Goal: Transaction & Acquisition: Purchase product/service

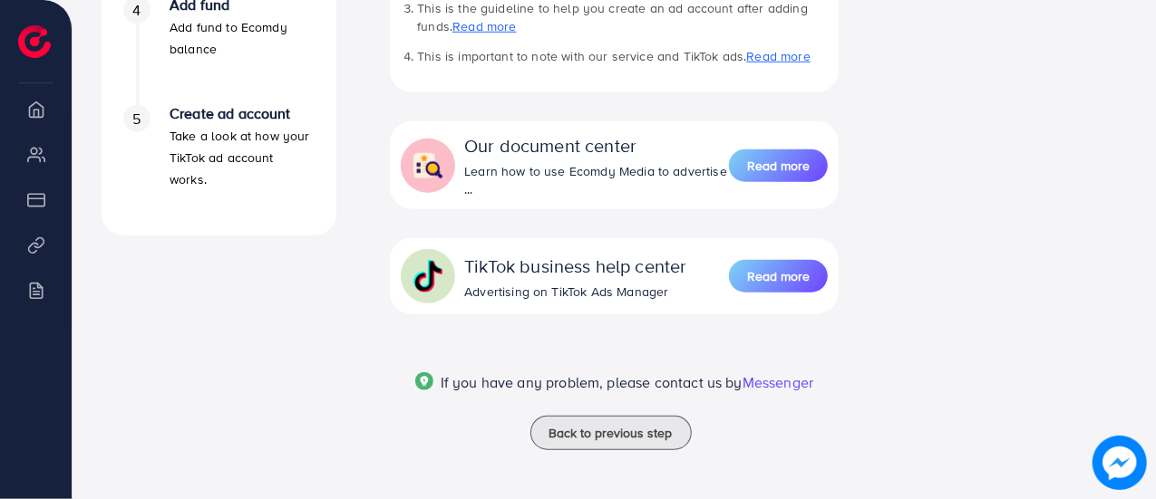
scroll to position [729, 0]
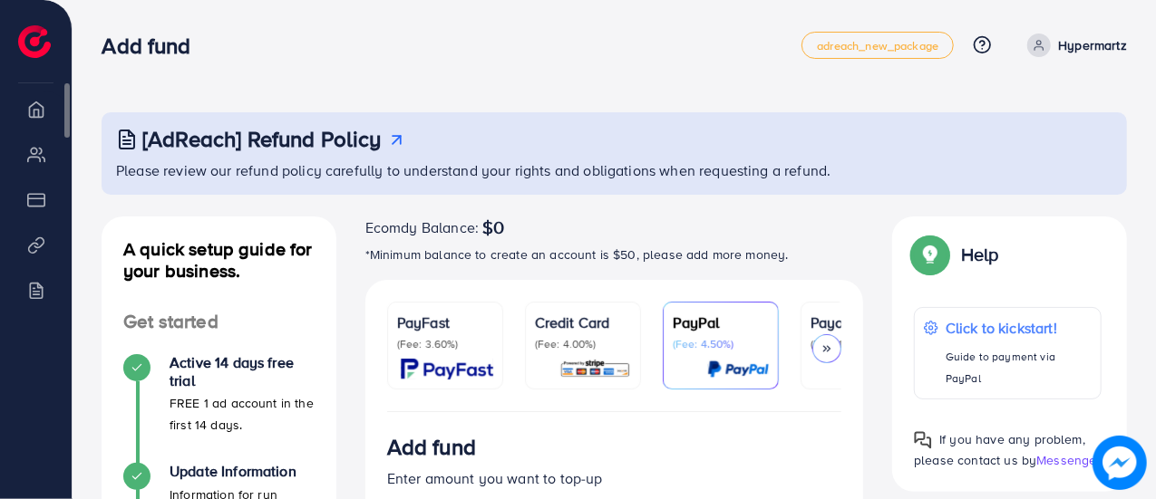
click at [25, 157] on li "My ad accounts" at bounding box center [36, 154] width 72 height 36
click at [34, 113] on li "Overview" at bounding box center [36, 109] width 72 height 36
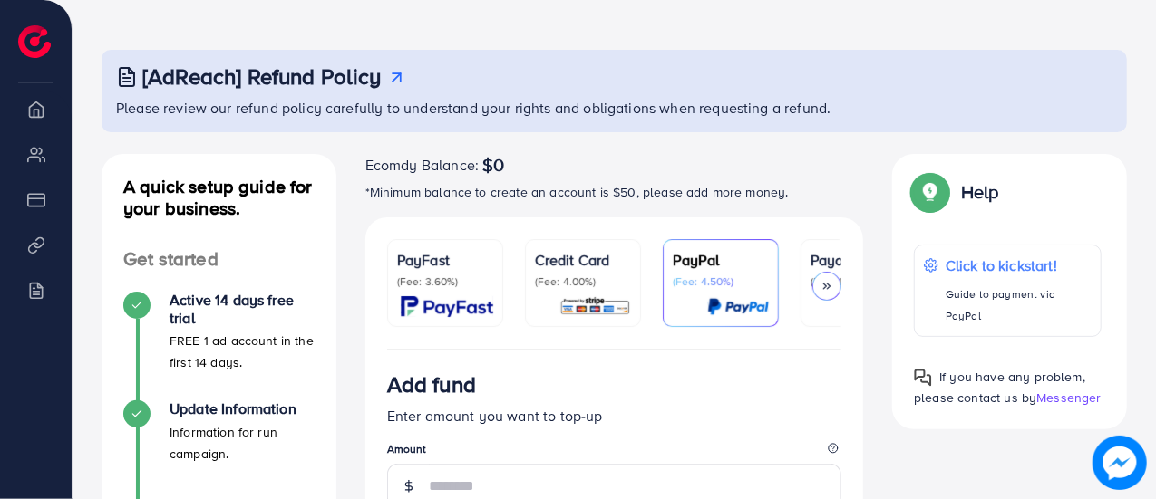
scroll to position [91, 0]
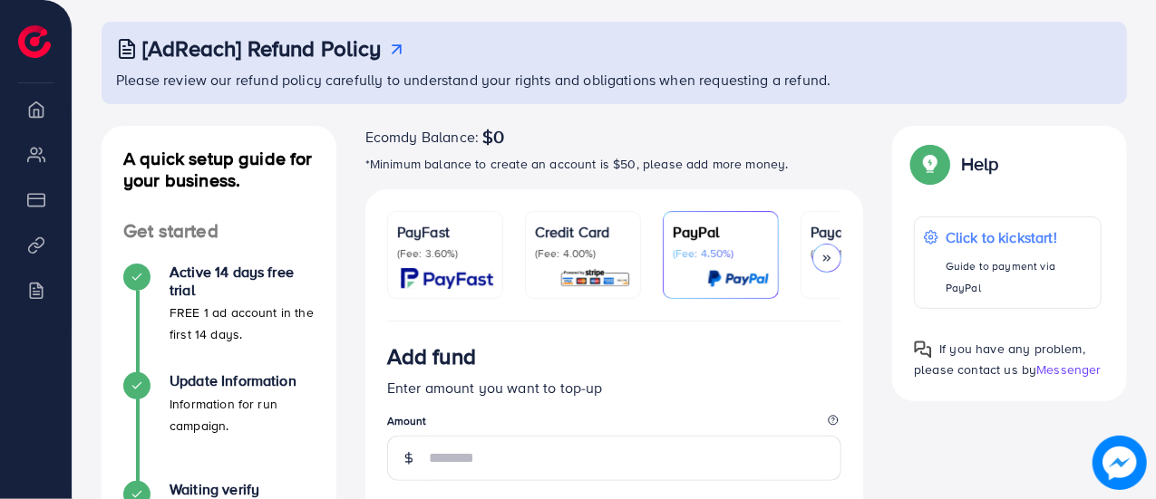
click at [833, 259] on icon at bounding box center [826, 258] width 13 height 13
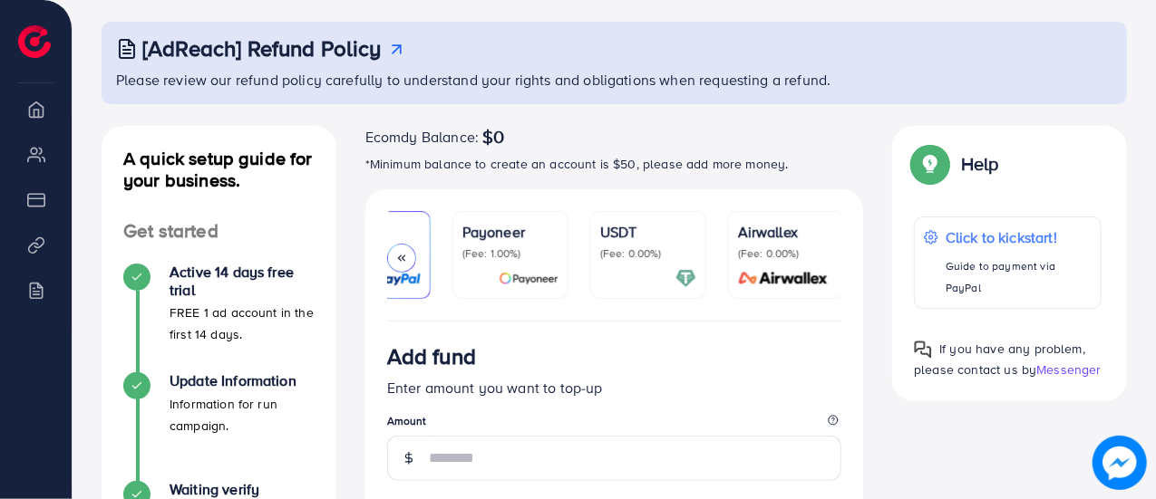
scroll to position [0, 350]
click at [615, 268] on div at bounding box center [646, 278] width 96 height 21
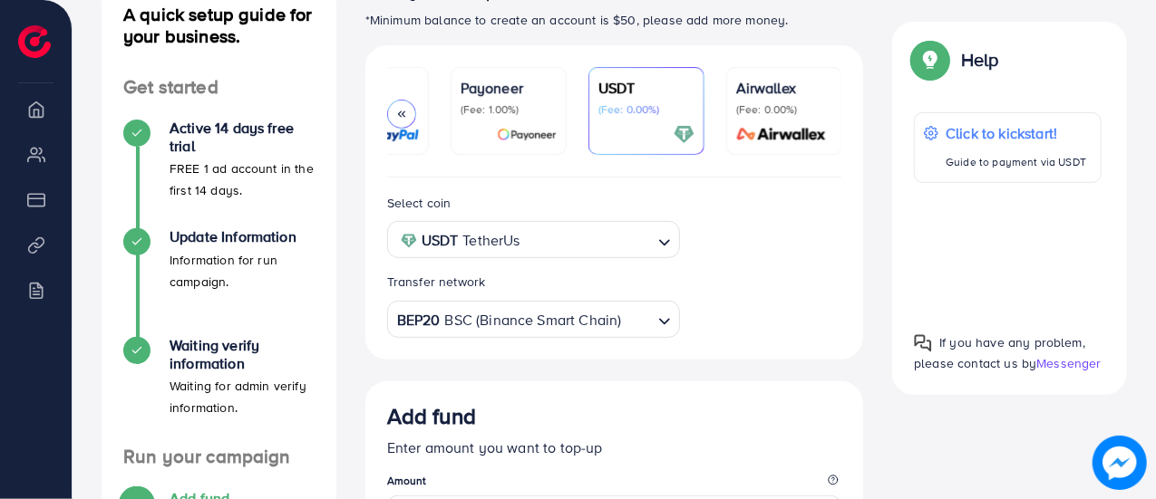
scroll to position [272, 0]
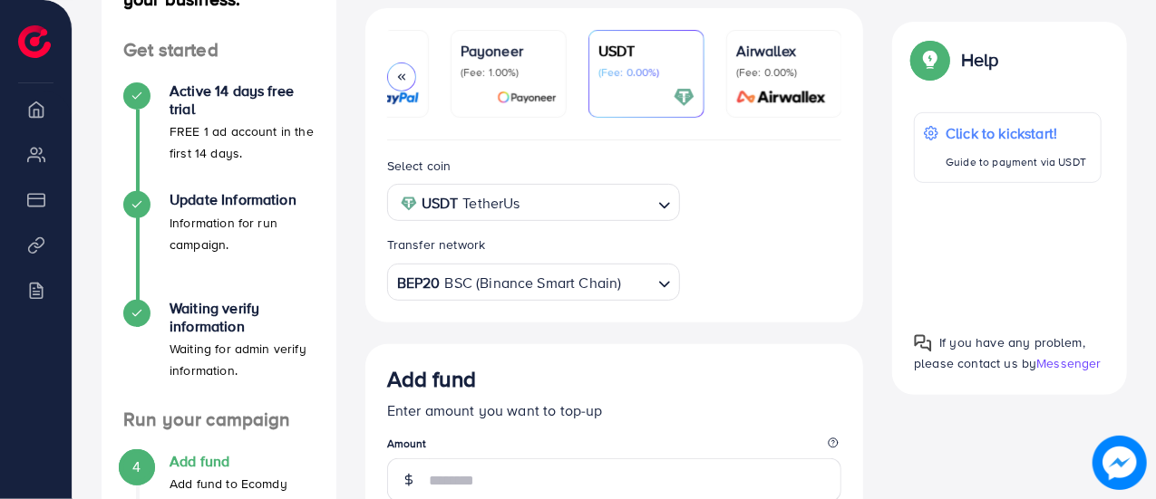
click at [589, 209] on input "Search for option" at bounding box center [589, 203] width 126 height 28
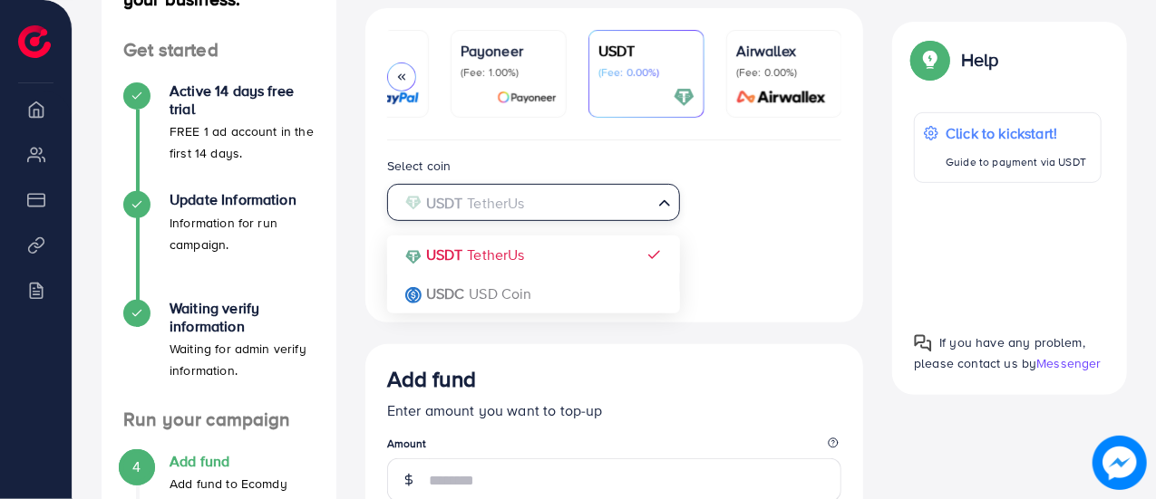
click at [557, 267] on div "Select coin USDT TetherUs Loading... USDT TetherUs USDC USD Coin Transfer netwo…" at bounding box center [615, 228] width 484 height 146
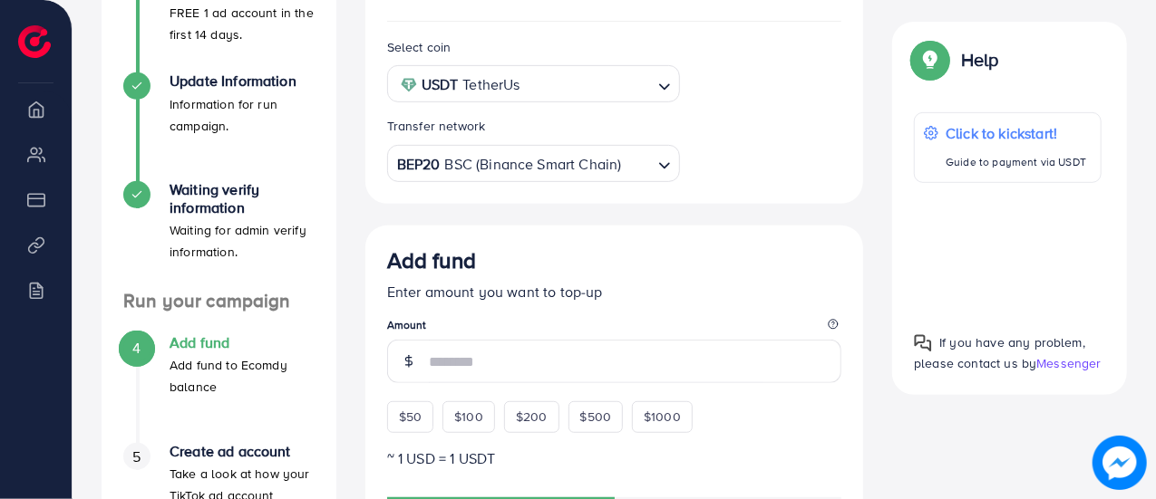
scroll to position [453, 0]
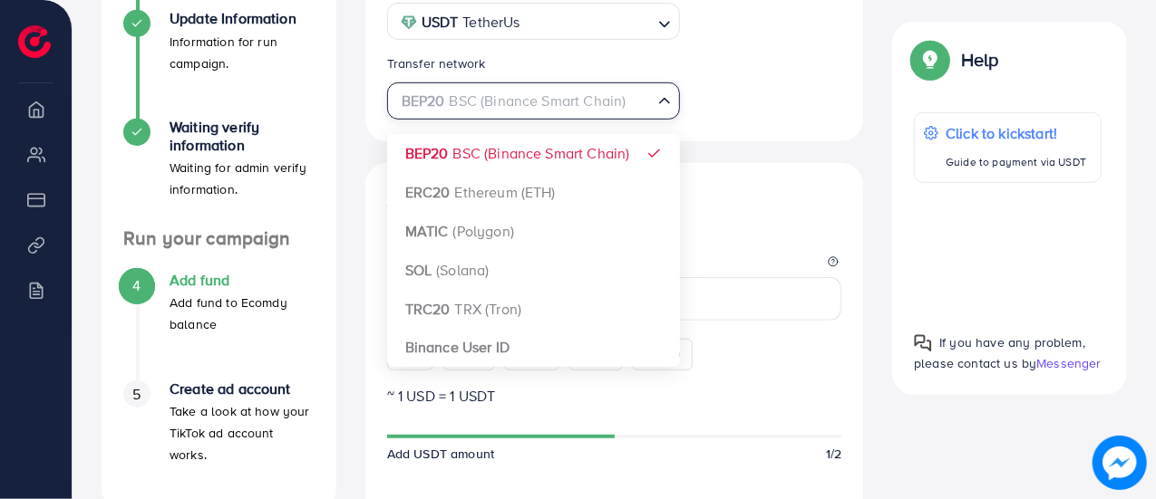
click at [640, 104] on input "Search for option" at bounding box center [523, 101] width 257 height 28
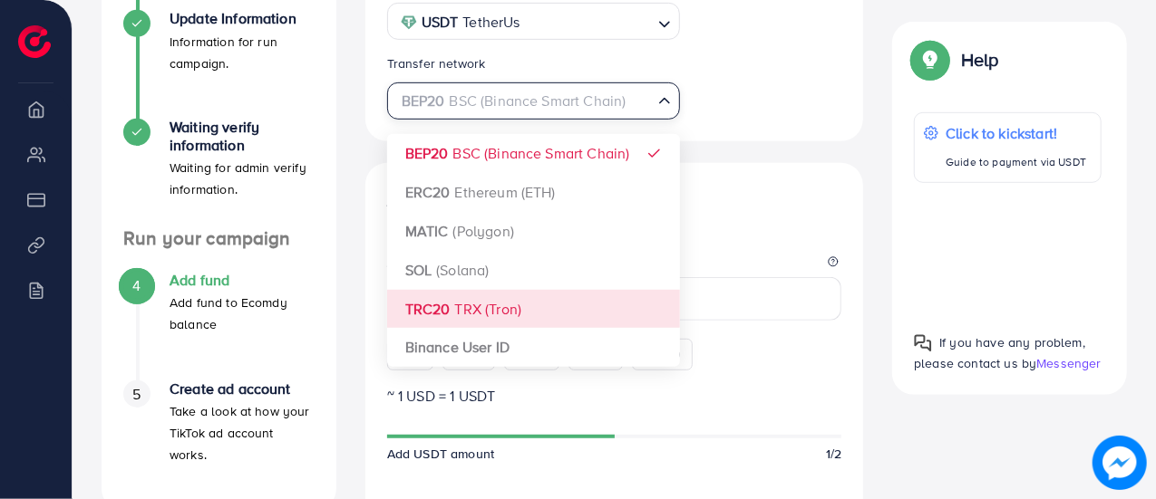
click at [485, 298] on div "Select coin USDT TetherUs Loading... Transfer network BEP20 BSC (Binance Smart …" at bounding box center [614, 451] width 499 height 985
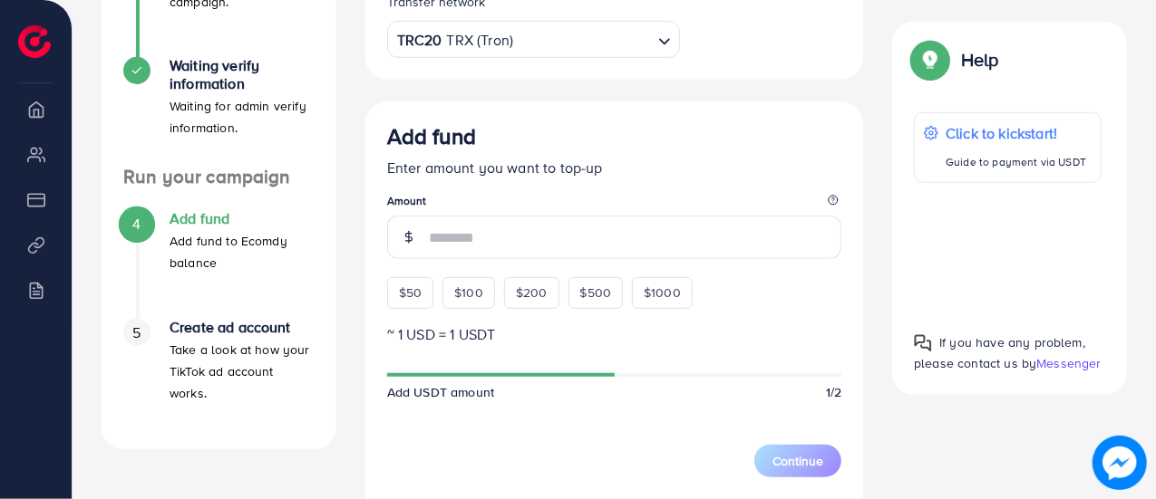
scroll to position [544, 0]
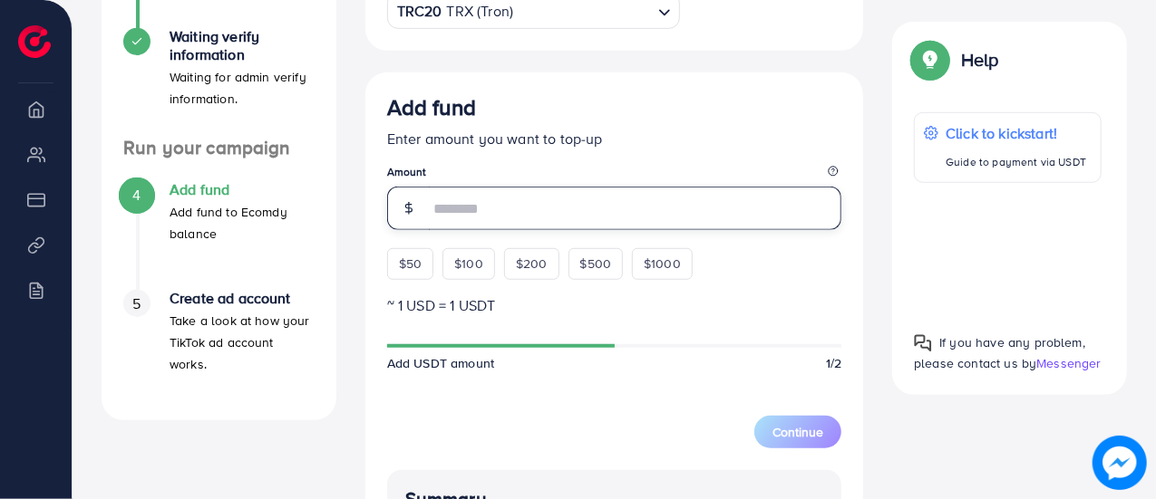
click at [602, 217] on input "number" at bounding box center [635, 209] width 413 height 44
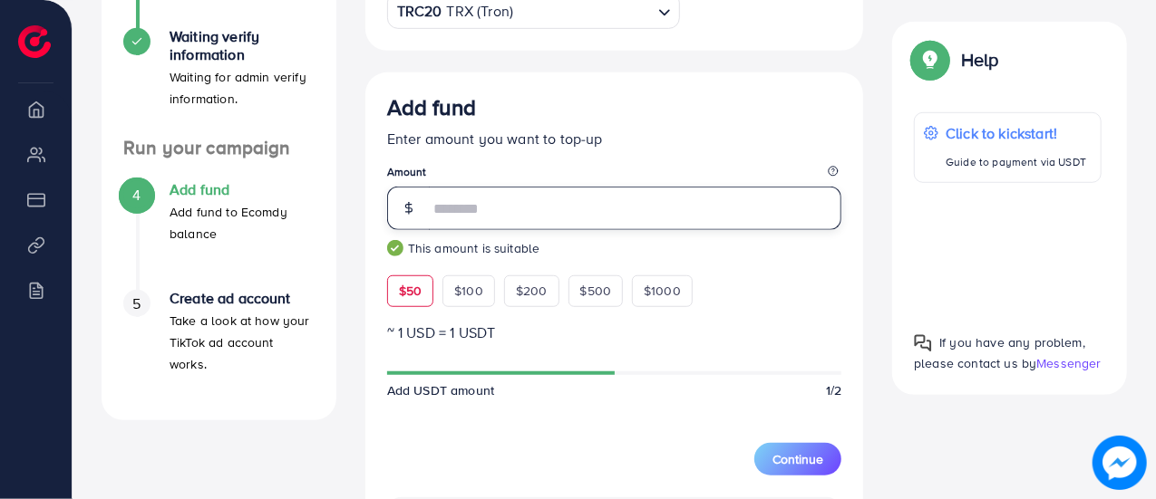
type input "**"
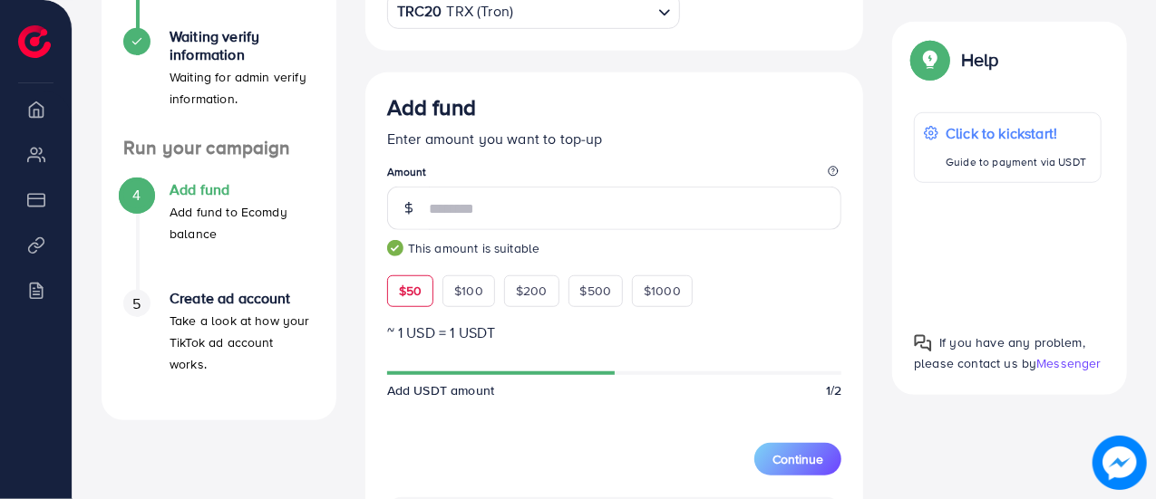
click at [747, 157] on div "Add fund Enter amount you want to top-up Amount ** This amount is suitable $50 …" at bounding box center [614, 200] width 455 height 212
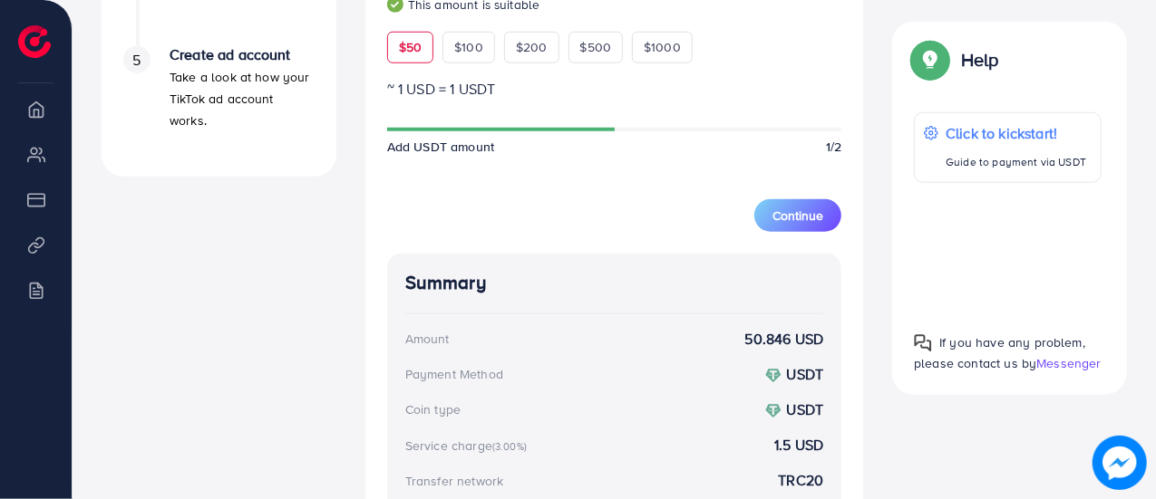
scroll to position [816, 0]
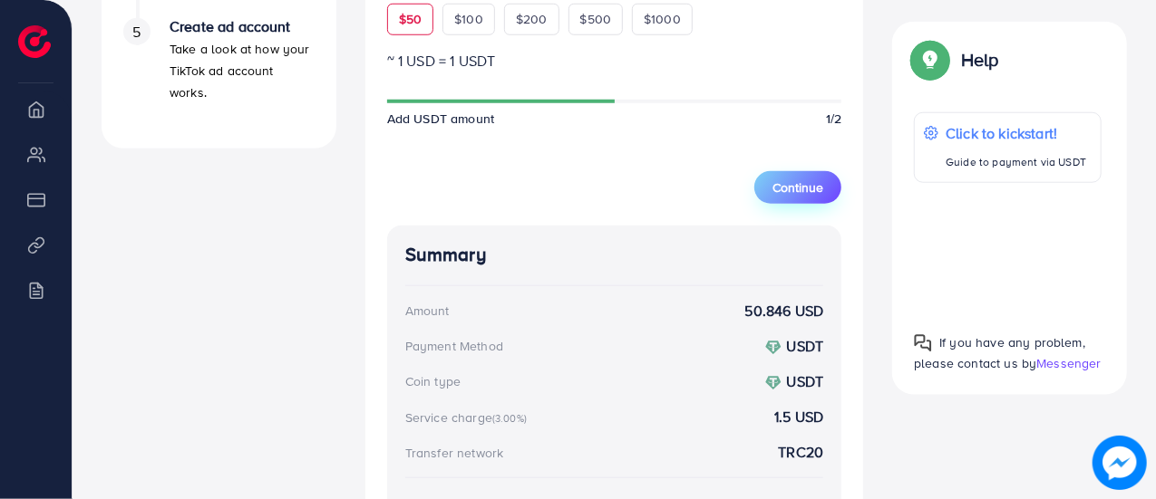
click at [789, 189] on span "Continue" at bounding box center [797, 188] width 51 height 18
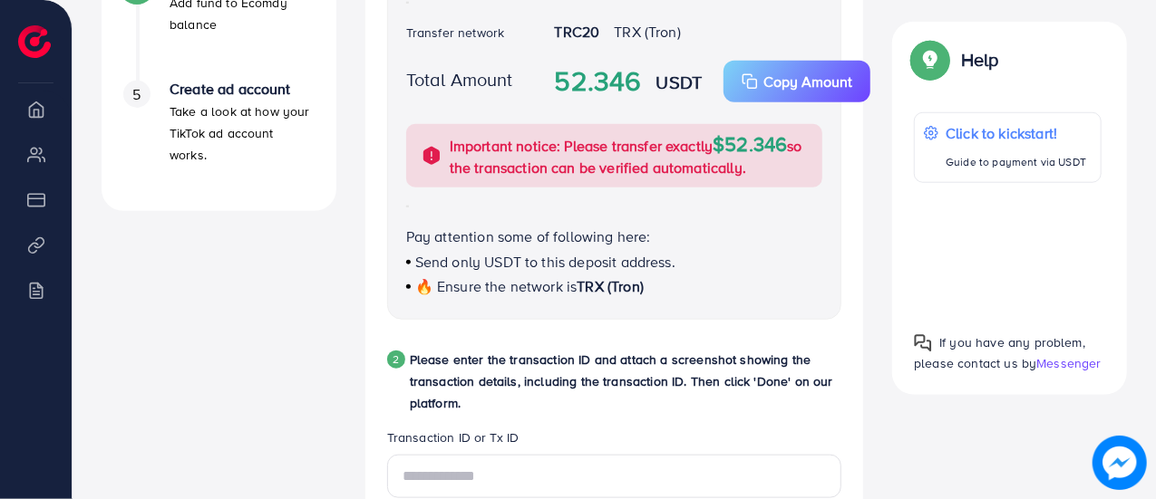
scroll to position [725, 0]
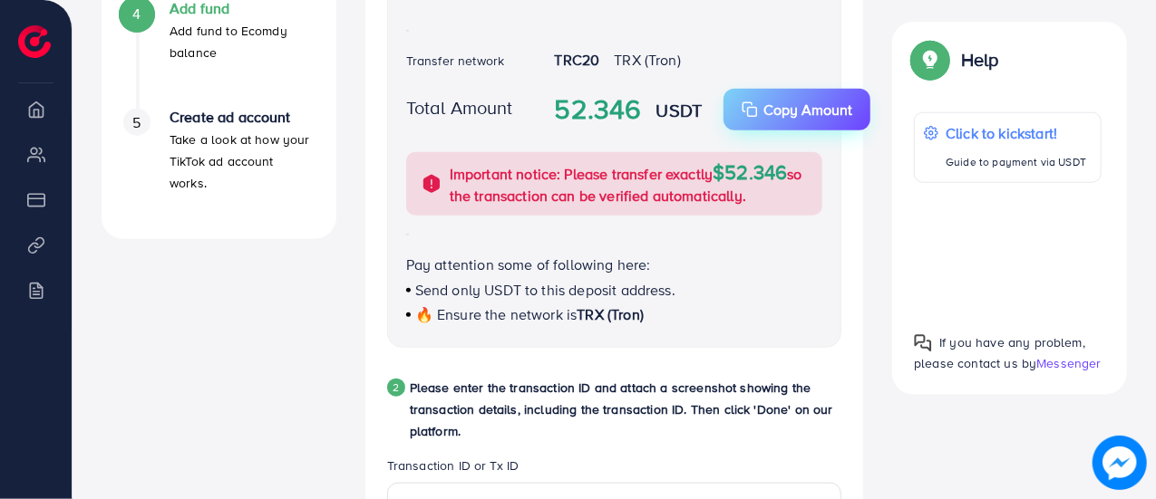
click at [773, 110] on p "Copy Amount" at bounding box center [807, 110] width 89 height 22
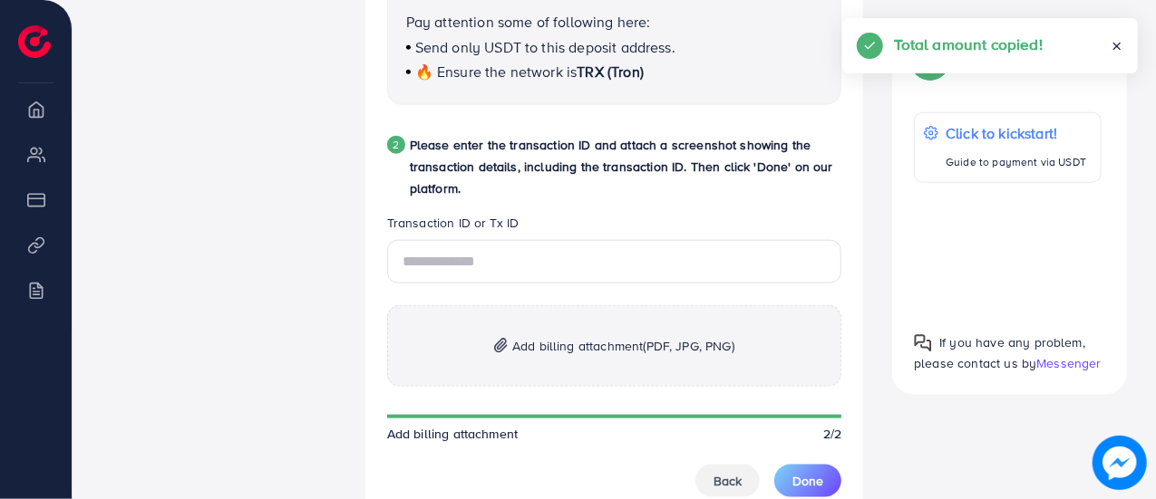
scroll to position [997, 0]
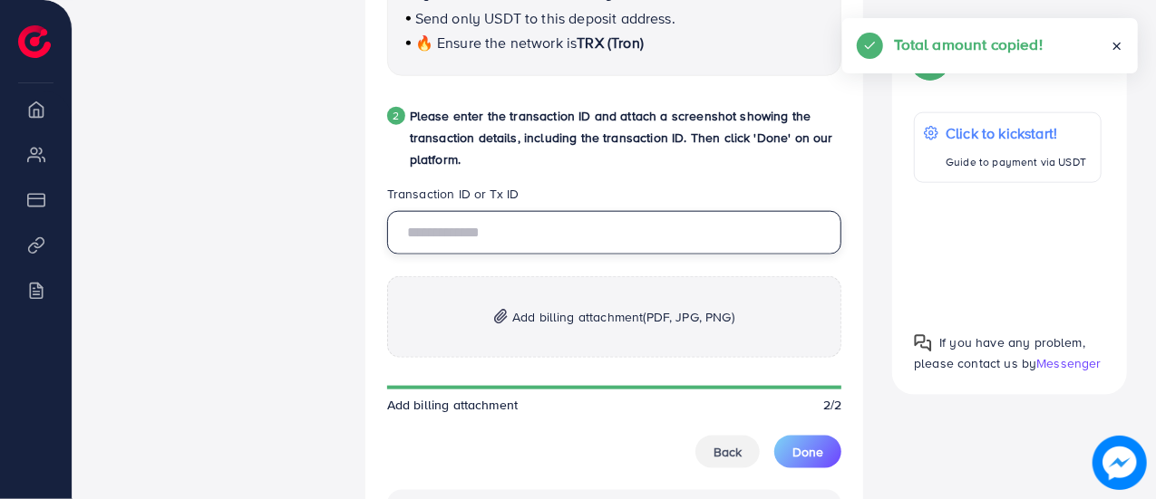
click at [633, 247] on input "text" at bounding box center [614, 233] width 455 height 44
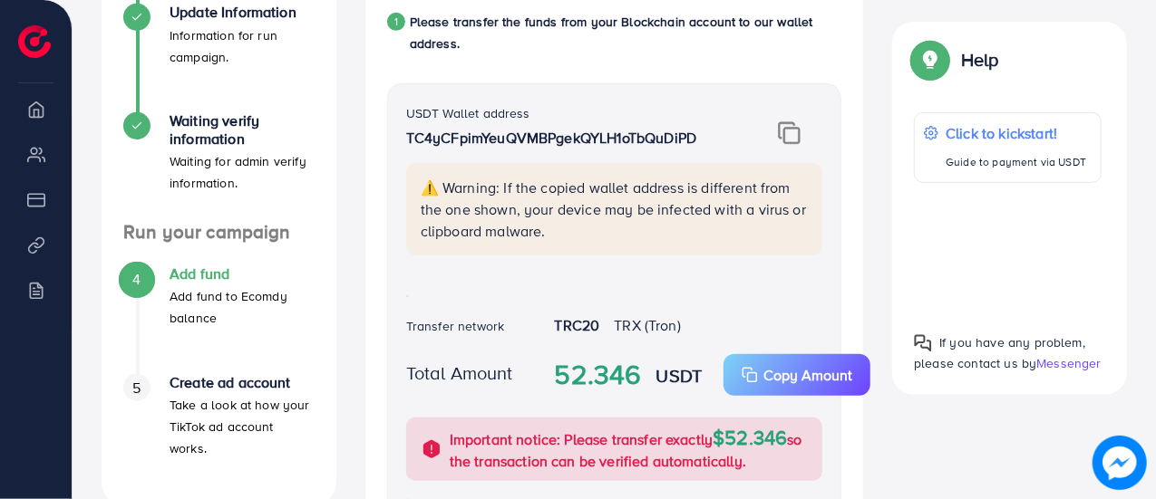
scroll to position [453, 0]
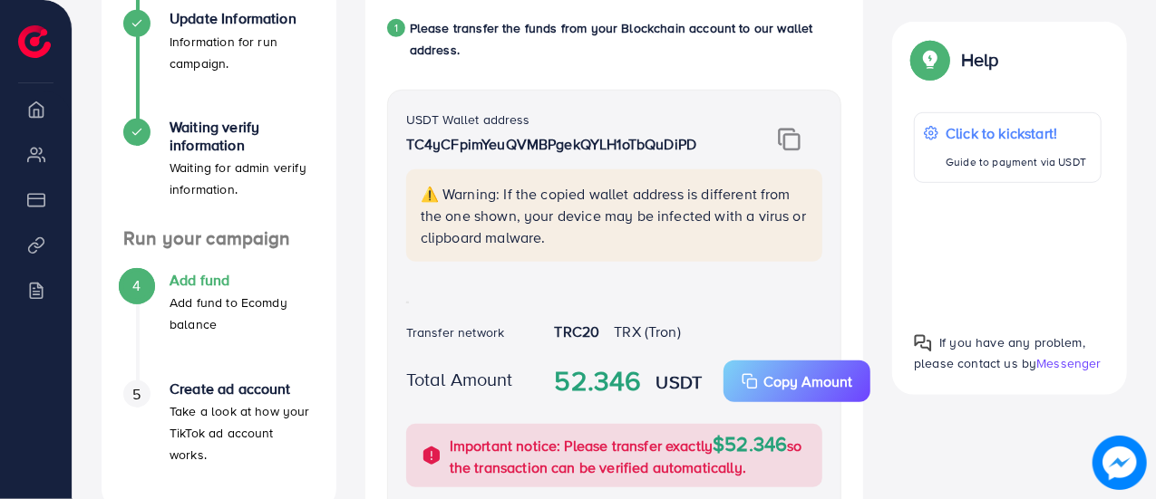
click at [779, 142] on img at bounding box center [789, 140] width 23 height 24
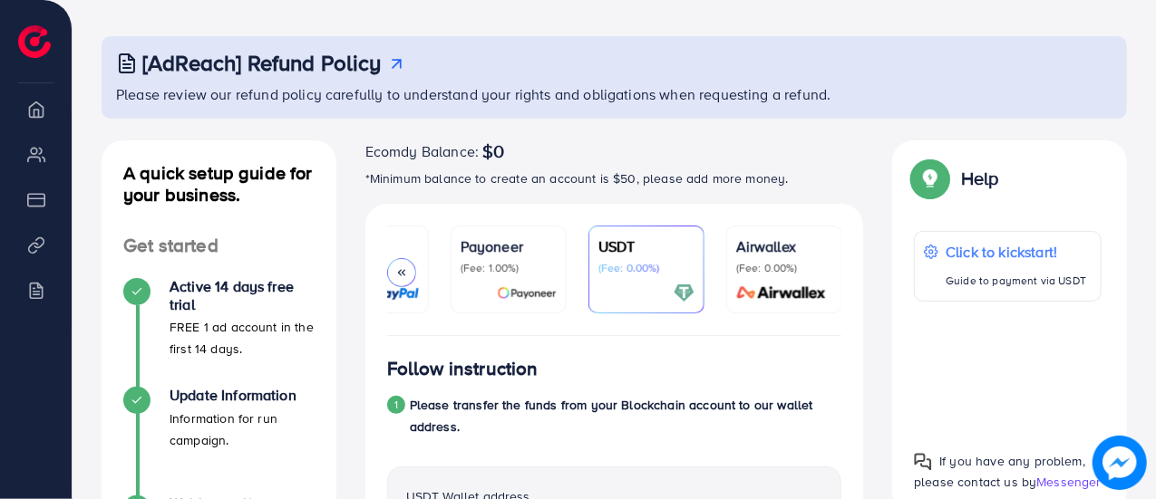
scroll to position [0, 0]
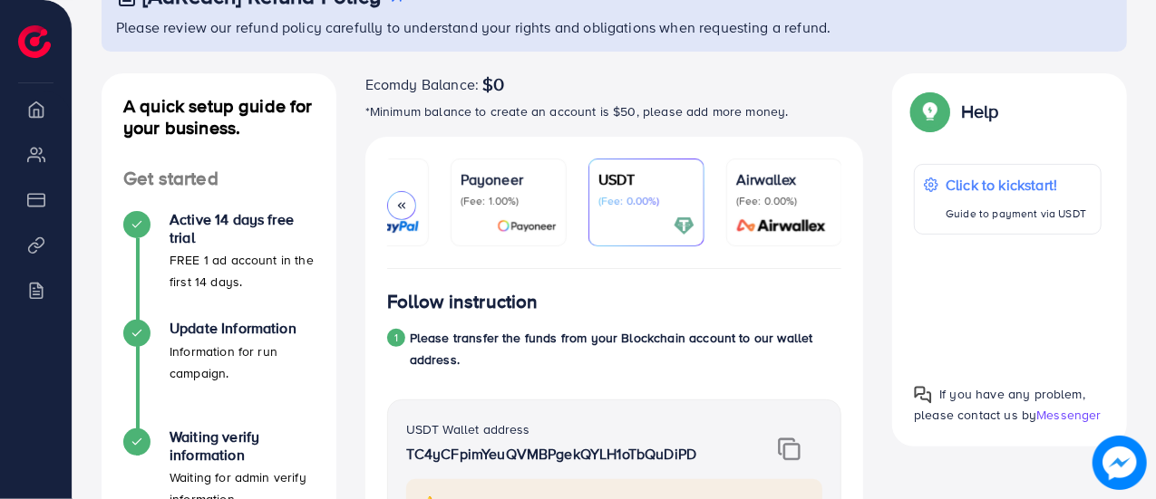
scroll to position [181, 0]
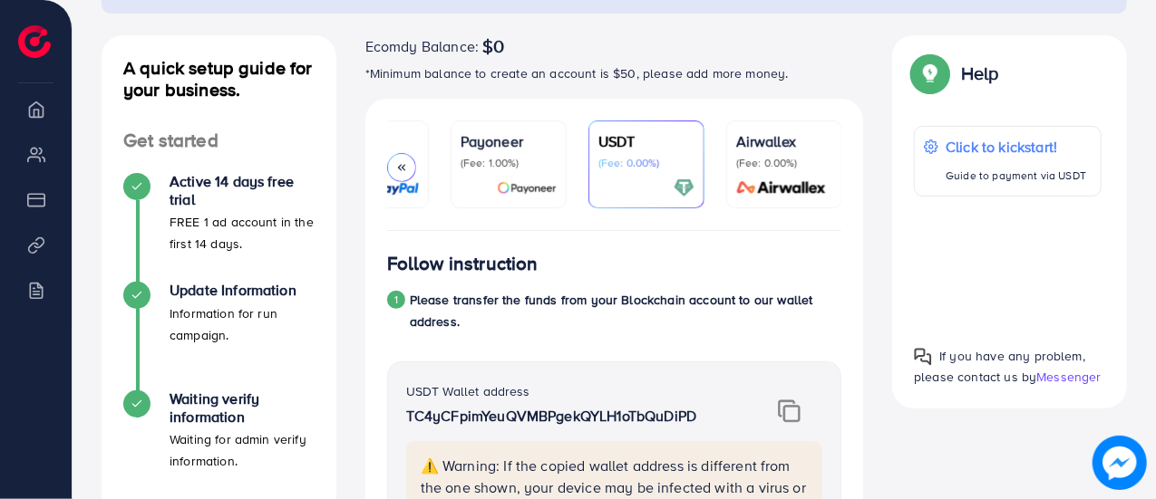
drag, startPoint x: 607, startPoint y: 238, endPoint x: 517, endPoint y: 228, distance: 91.3
click at [513, 228] on ul "PayFast (Fee: 3.60%) Credit Card (Fee: 4.00%) PayPal (Fee: 4.50%) Payoneer (Fee…" at bounding box center [614, 176] width 455 height 111
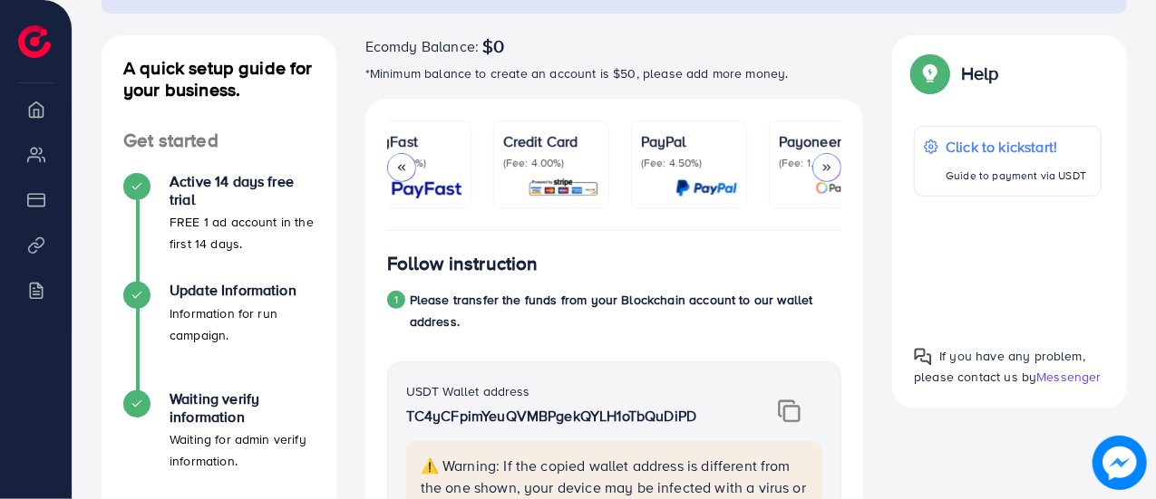
scroll to position [0, 33]
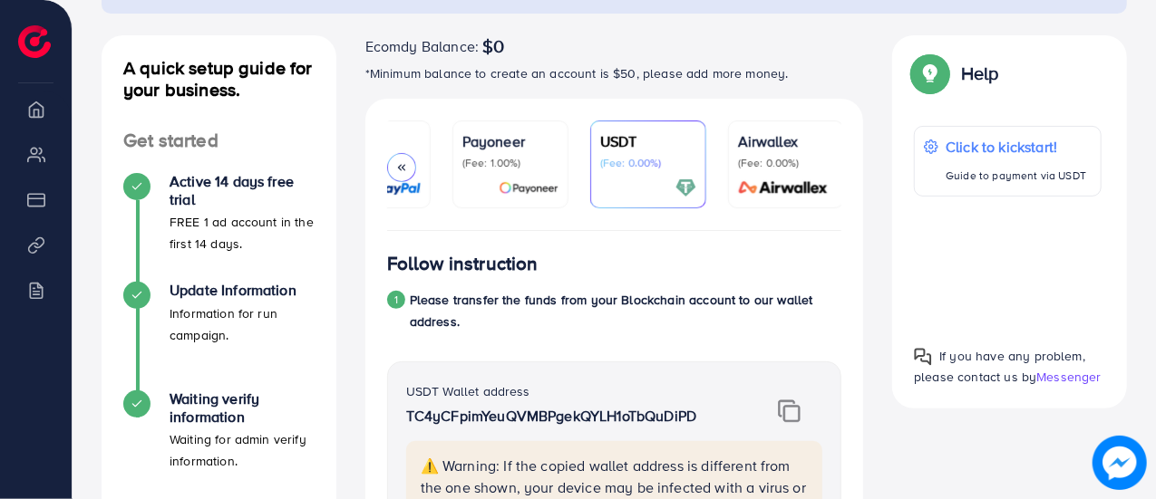
scroll to position [0, 350]
drag, startPoint x: 625, startPoint y: 227, endPoint x: 556, endPoint y: 237, distance: 70.5
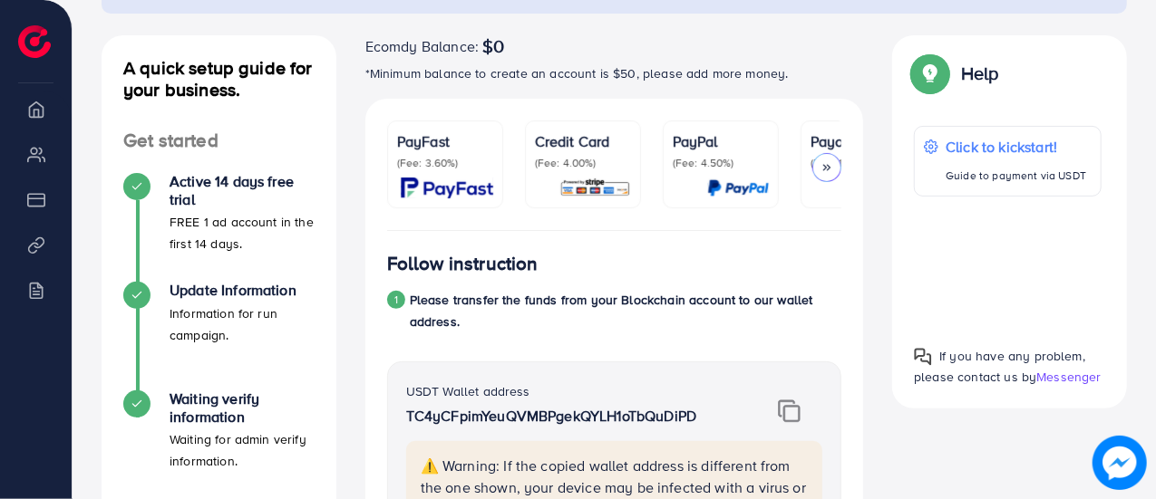
click at [585, 159] on p "(Fee: 4.00%)" at bounding box center [583, 163] width 96 height 15
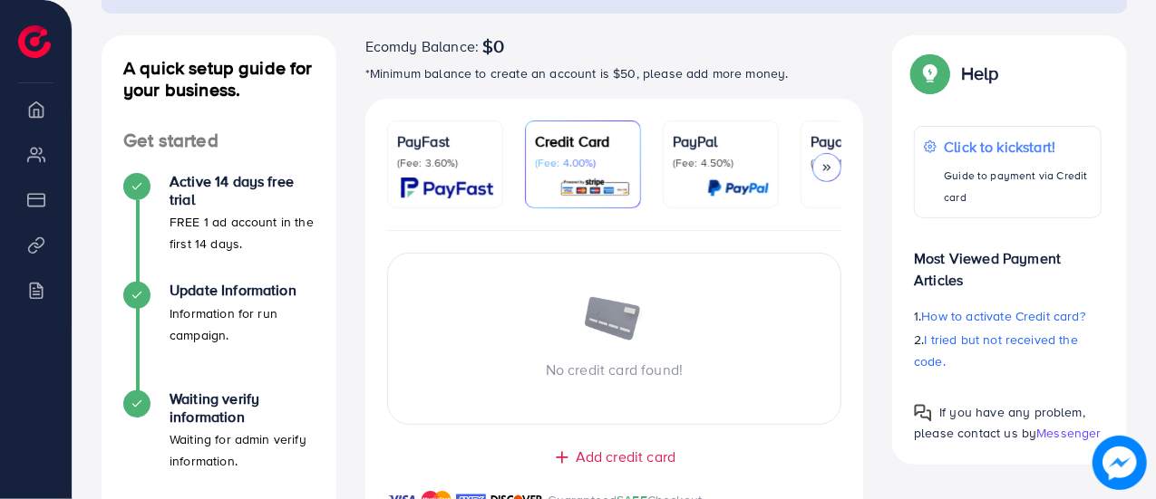
click at [384, 309] on div "No credit card found! Add credit card Guaranteed SAFE Checkout" at bounding box center [614, 382] width 499 height 302
